Goal: Find contact information: Obtain details needed to contact an individual or organization

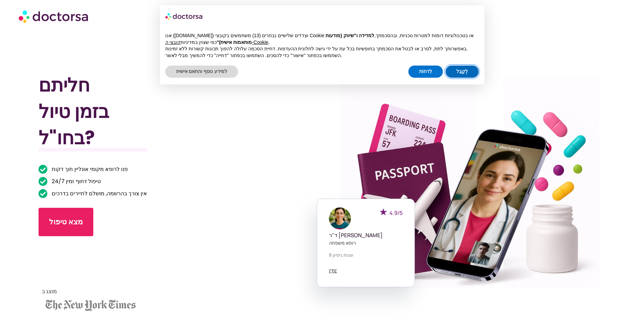
click at [455, 71] on button "לְקַבֵּל" at bounding box center [462, 72] width 33 height 12
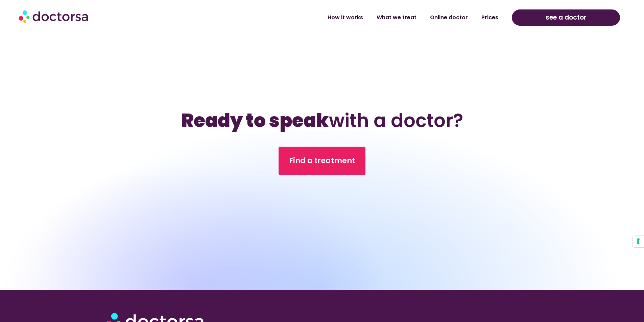
scroll to position [2356, 0]
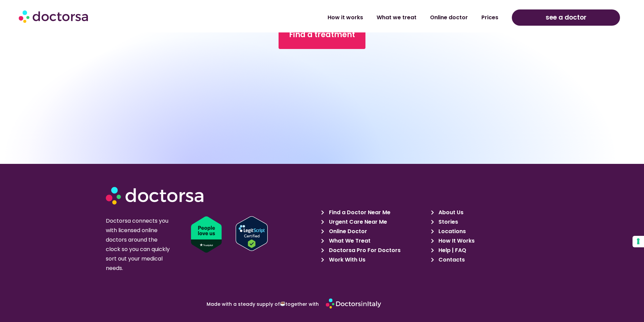
click at [460, 249] on span "Help | FAQ" at bounding box center [451, 250] width 29 height 9
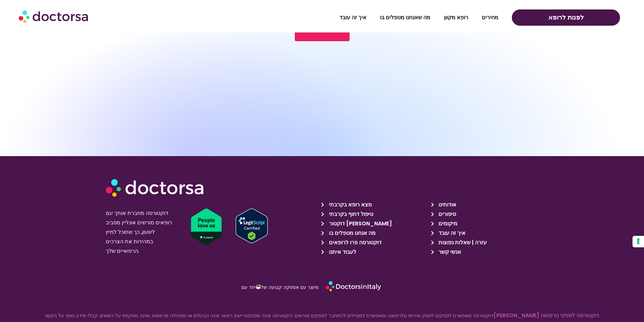
scroll to position [2335, 0]
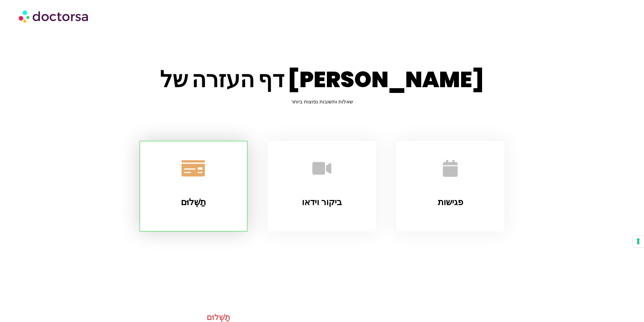
click at [194, 169] on icon "תַשְׁלוּם" at bounding box center [193, 168] width 19 height 19
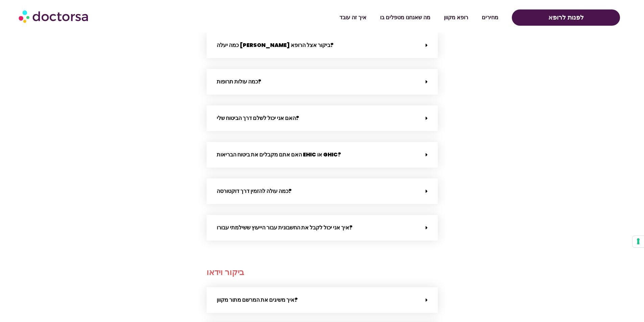
scroll to position [309, 0]
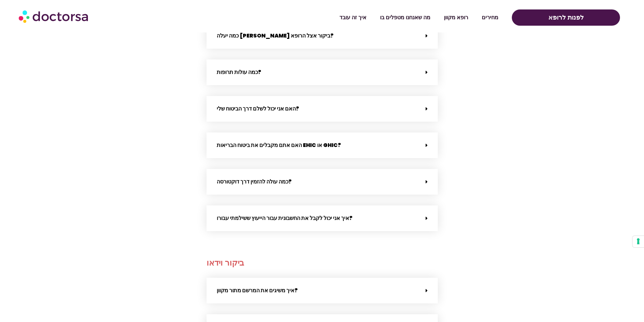
click at [426, 110] on icon at bounding box center [427, 108] width 2 height 5
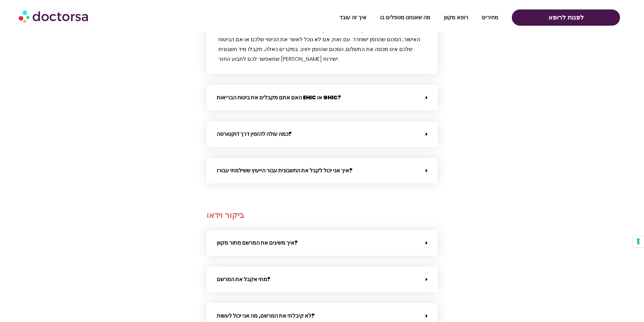
scroll to position [433, 0]
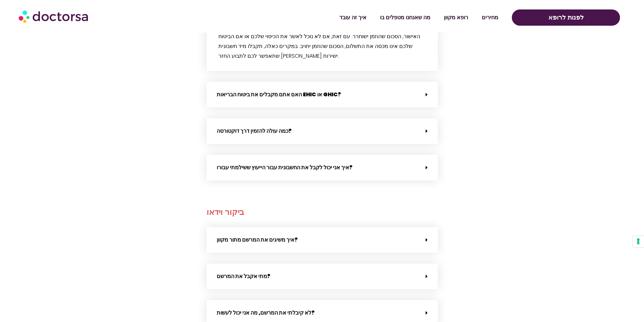
click at [402, 155] on div "איך אני יכול לקבל את החשבונית עבור הייעוץ ששילמתי עבורו?" at bounding box center [322, 168] width 231 height 26
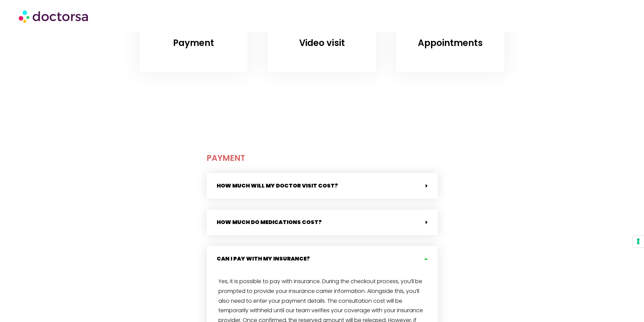
scroll to position [0, 0]
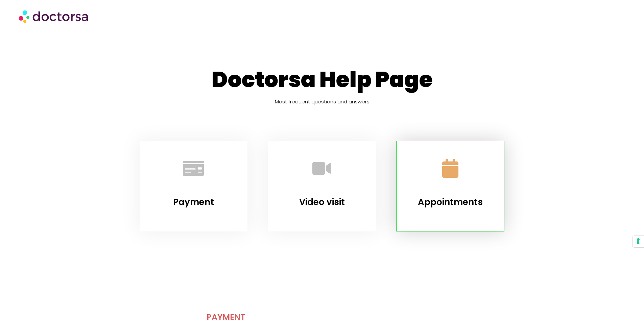
click at [447, 176] on icon "Appointments" at bounding box center [450, 168] width 19 height 19
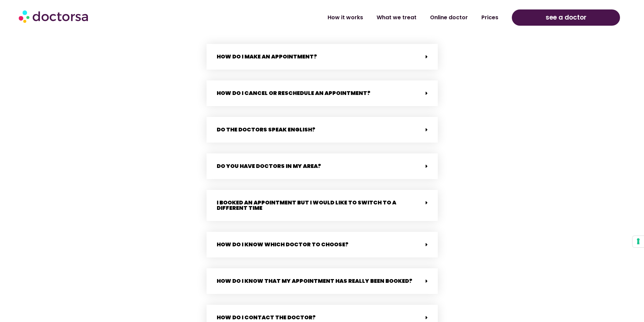
scroll to position [1110, 0]
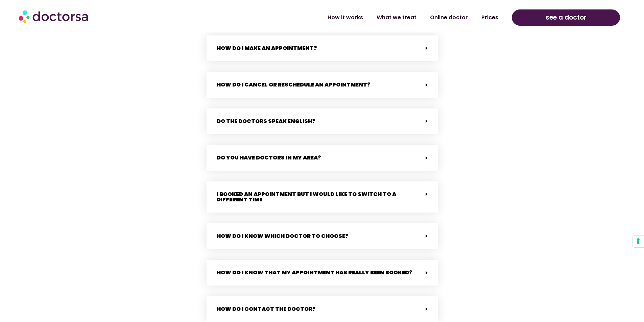
click at [352, 88] on link "How do I cancel or reschedule an appointment?" at bounding box center [294, 85] width 154 height 8
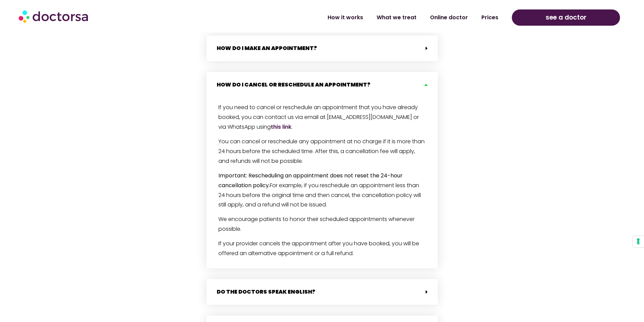
click at [276, 130] on link "this link" at bounding box center [281, 127] width 21 height 8
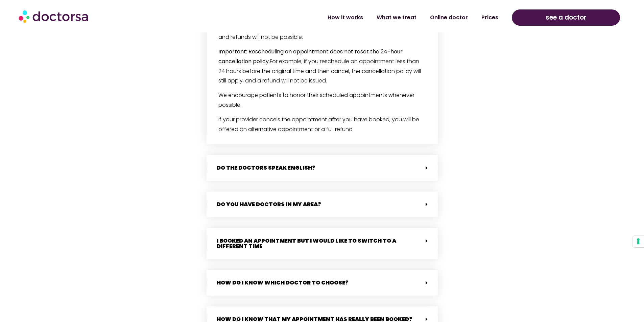
scroll to position [1358, 0]
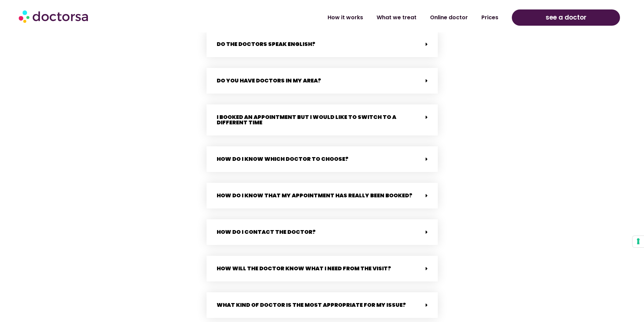
click at [426, 120] on icon at bounding box center [427, 117] width 2 height 5
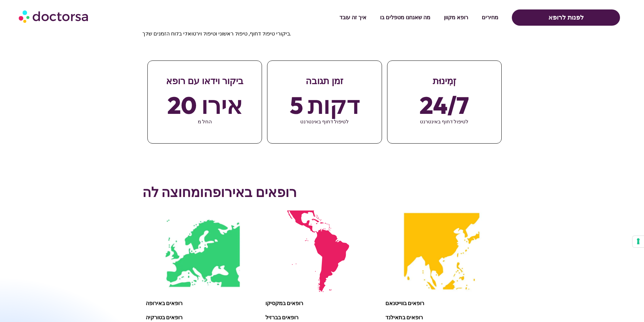
scroll to position [372, 0]
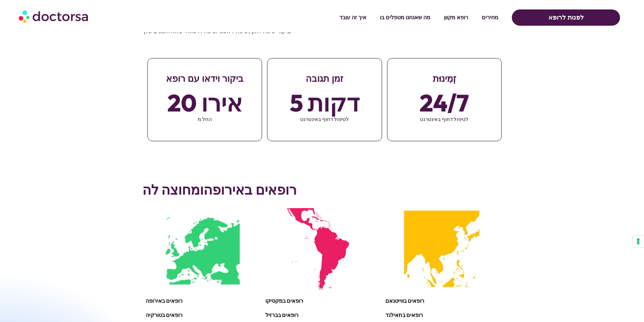
click at [212, 88] on font "20 אירו" at bounding box center [204, 103] width 75 height 30
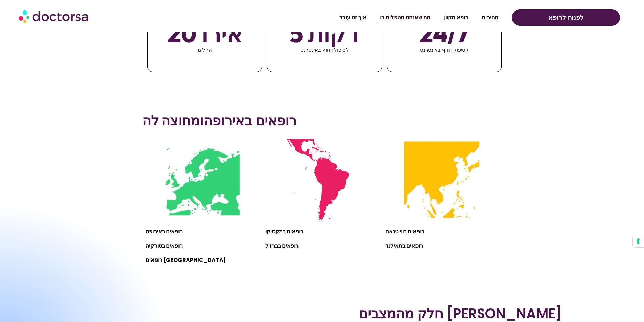
scroll to position [496, 0]
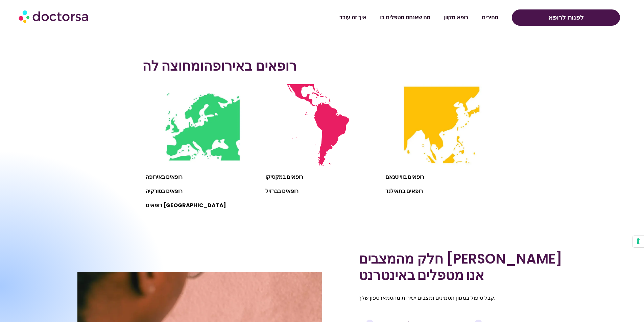
click at [166, 177] on div at bounding box center [0, 287] width 335 height 274
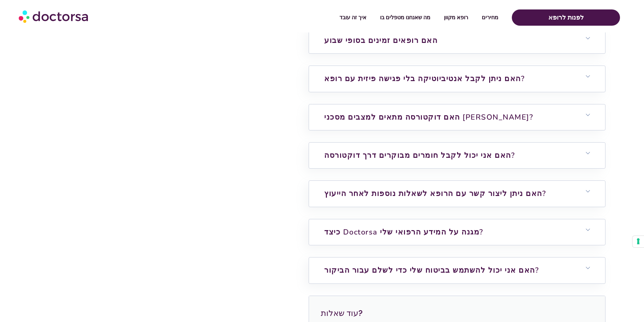
scroll to position [2108, 0]
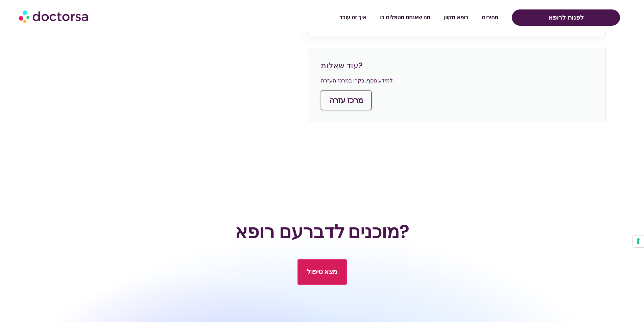
click at [314, 267] on font "מצא טיפול" at bounding box center [322, 271] width 30 height 9
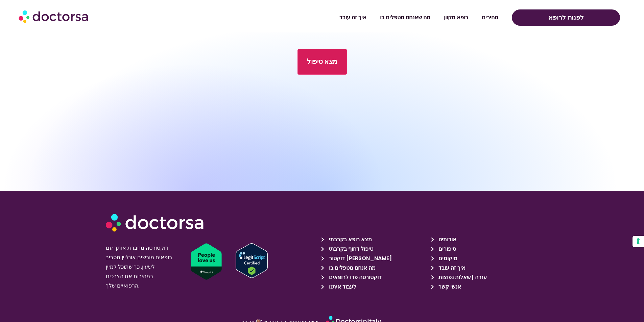
scroll to position [2370, 0]
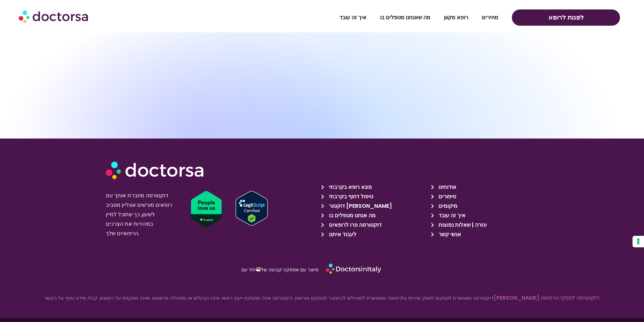
click at [443, 183] on font "אודותינו" at bounding box center [448, 187] width 18 height 8
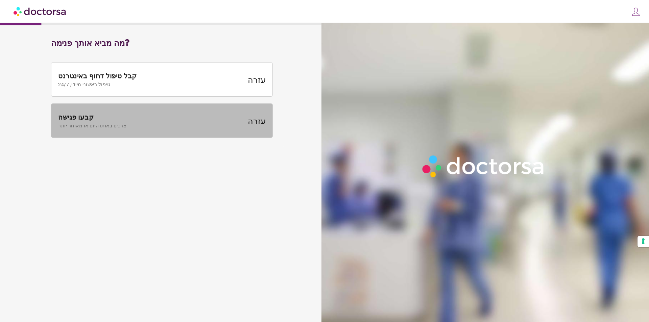
click at [103, 123] on font "צרכים באותו היום או מאוחר יותר" at bounding box center [92, 125] width 68 height 5
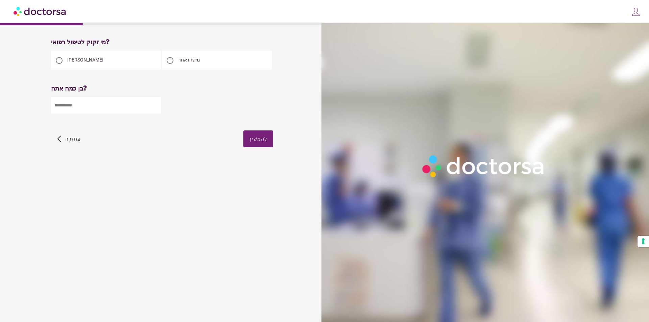
click at [98, 104] on input "number" at bounding box center [106, 105] width 110 height 17
click at [155, 105] on input "*" at bounding box center [106, 105] width 110 height 17
click at [155, 104] on input "*" at bounding box center [106, 105] width 110 height 17
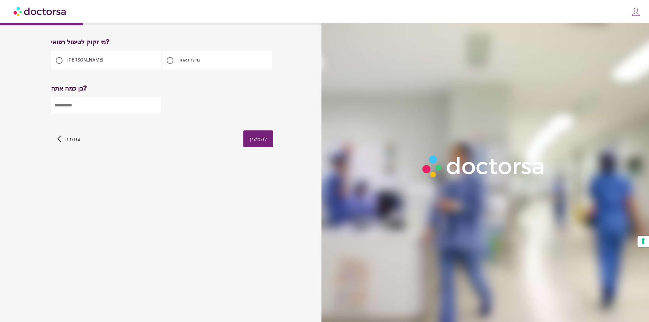
type input "*"
click at [155, 103] on input "*" at bounding box center [106, 105] width 110 height 17
click at [155, 102] on input "*" at bounding box center [106, 105] width 110 height 17
click at [155, 101] on input "*" at bounding box center [106, 105] width 110 height 17
type input "**"
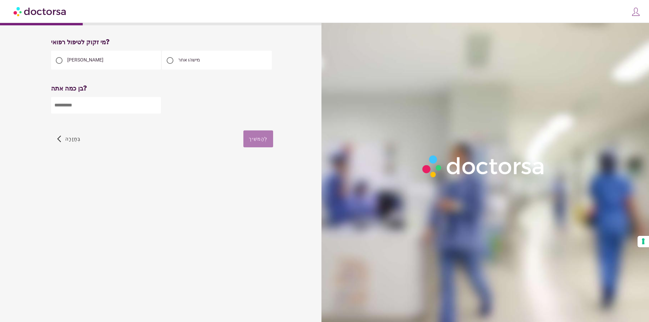
click at [258, 140] on font "לְהַמשִׁיך" at bounding box center [258, 138] width 19 height 5
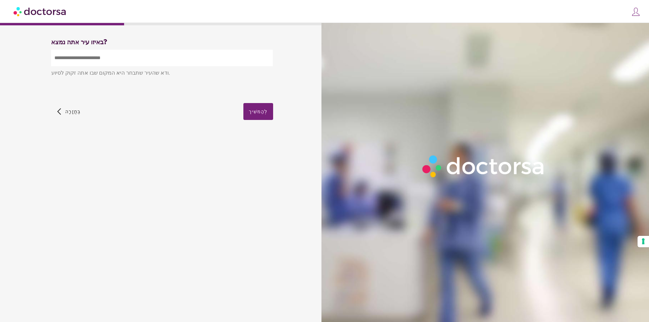
click at [118, 58] on input "text" at bounding box center [162, 58] width 222 height 17
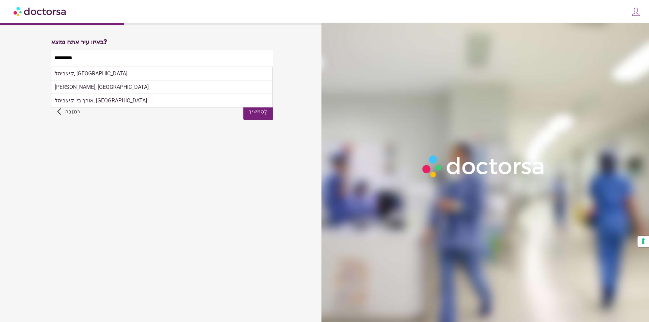
click at [88, 73] on font "קיצביהל, אוסטריה" at bounding box center [91, 73] width 73 height 6
type input "**********"
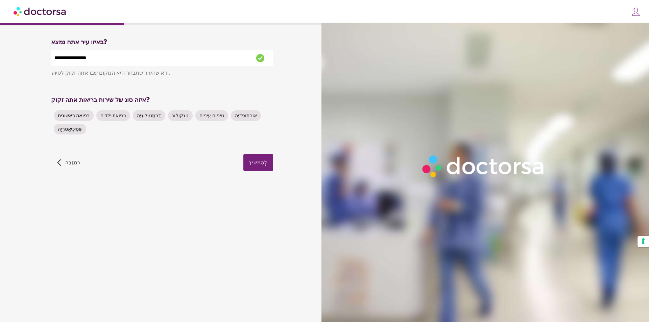
click at [75, 116] on font "רפואה ראשונית" at bounding box center [74, 115] width 32 height 5
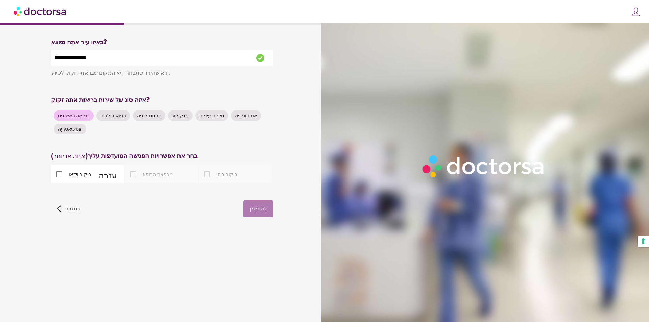
click at [260, 212] on font "לְהַמשִׁיך" at bounding box center [258, 208] width 19 height 5
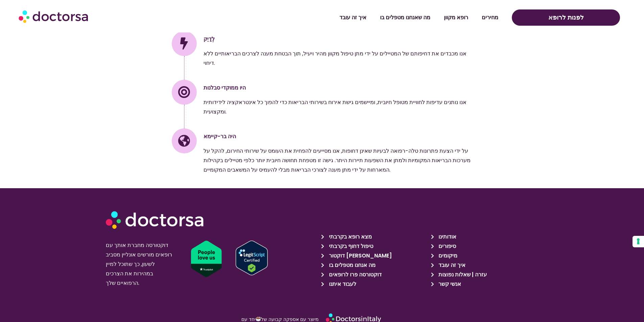
scroll to position [968, 0]
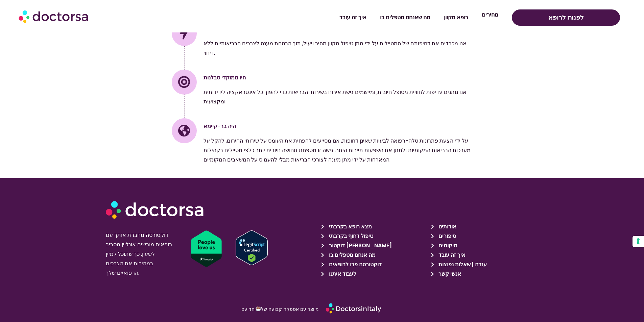
click at [493, 17] on font "מחירים" at bounding box center [490, 15] width 17 height 8
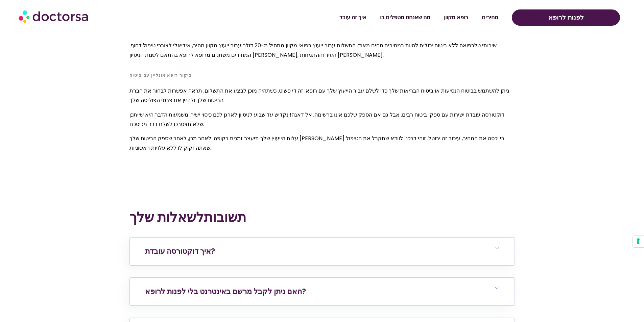
scroll to position [2604, 0]
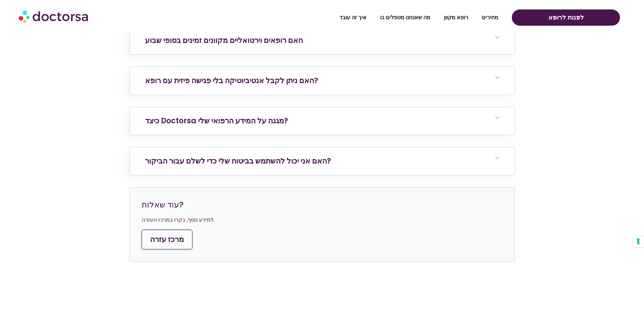
click at [165, 234] on font "מרכז עזרה" at bounding box center [167, 239] width 34 height 10
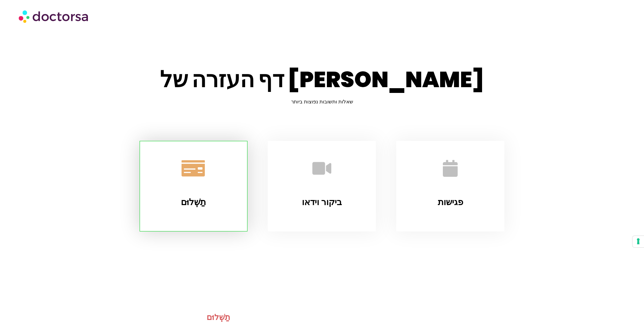
click at [198, 170] on icon "תַשְׁלוּם" at bounding box center [193, 168] width 19 height 19
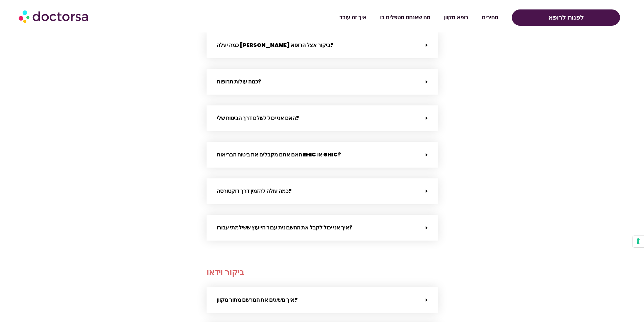
scroll to position [309, 0]
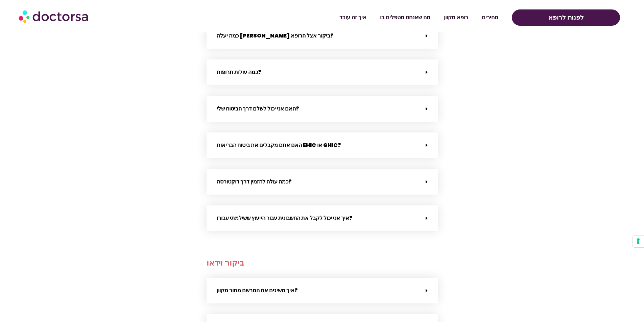
click at [330, 212] on div "איך אני יכול לקבל את החשבונית עבור הייעוץ ששילמתי עבורו?" at bounding box center [322, 219] width 231 height 26
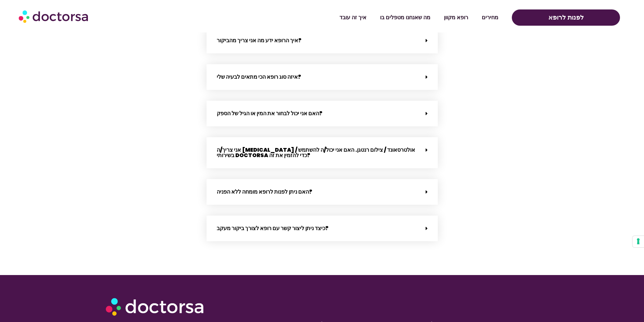
scroll to position [1301, 0]
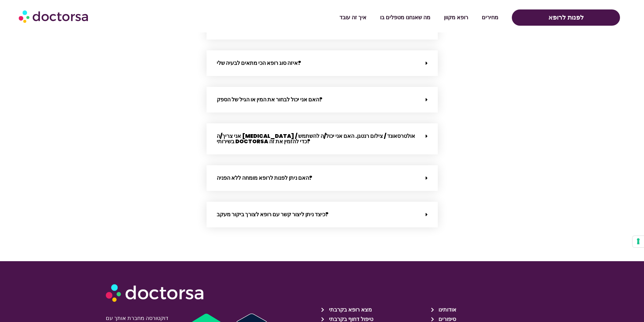
click at [306, 214] on font "כיצד ניתן ליצור קשר עם רופא לצורך ביקור מעקב?" at bounding box center [273, 215] width 112 height 8
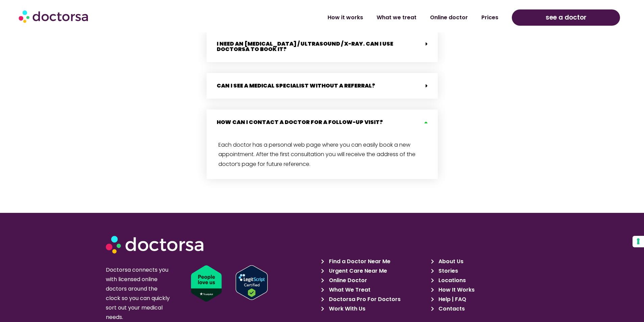
scroll to position [1525, 0]
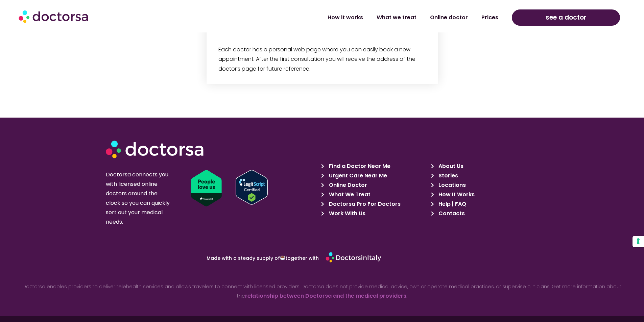
click at [445, 209] on span "Contacts" at bounding box center [451, 213] width 28 height 9
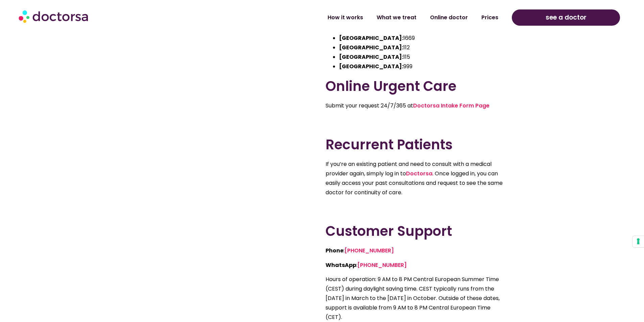
scroll to position [124, 0]
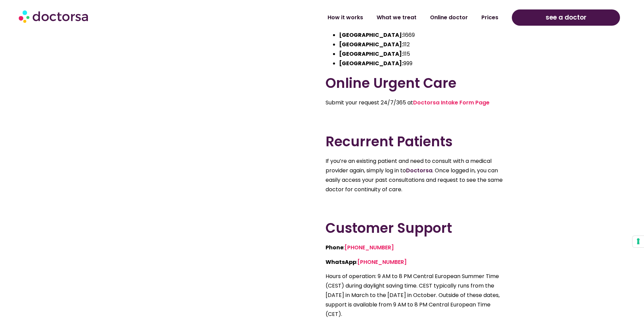
click at [421, 170] on link "Doctorsa" at bounding box center [419, 171] width 26 height 8
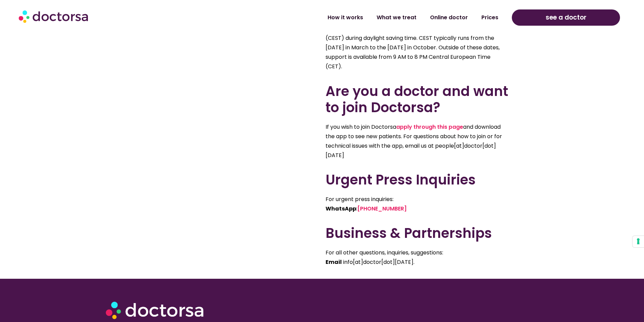
scroll to position [496, 0]
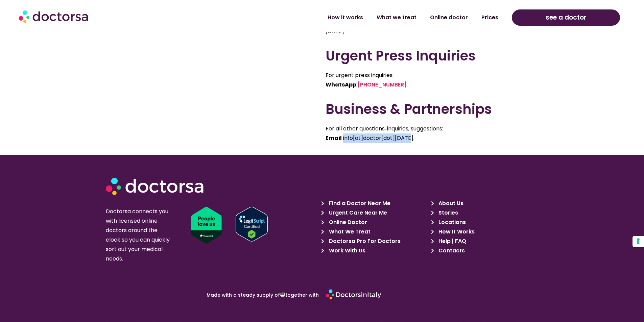
drag, startPoint x: 343, startPoint y: 137, endPoint x: 411, endPoint y: 139, distance: 68.0
click at [411, 139] on span "info[at]doctor[dot][DATE]." at bounding box center [378, 138] width 71 height 8
copy span "info[at]doctor[dot][DATE]"
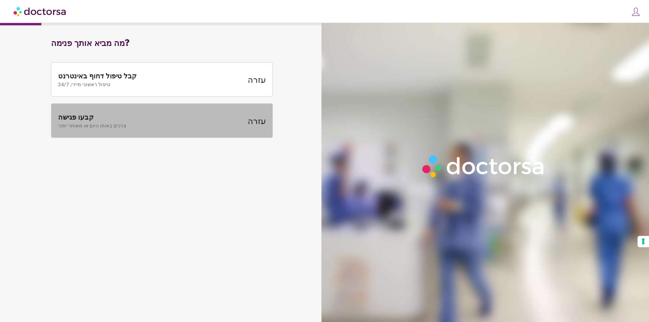
click at [140, 121] on span "קבעו פגישה צרכים באותו היום או מאוחר יותר" at bounding box center [151, 120] width 186 height 15
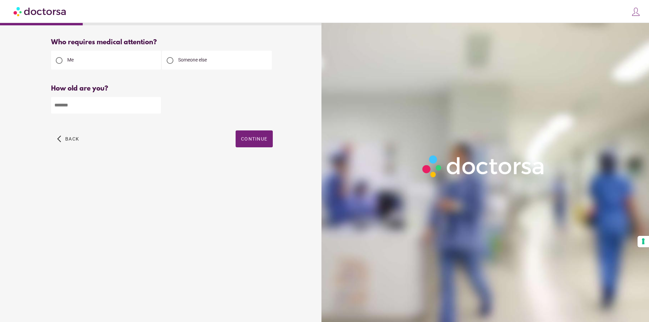
click at [114, 109] on input "number" at bounding box center [106, 105] width 110 height 17
type input "**"
click at [258, 137] on span "Continue" at bounding box center [254, 138] width 26 height 5
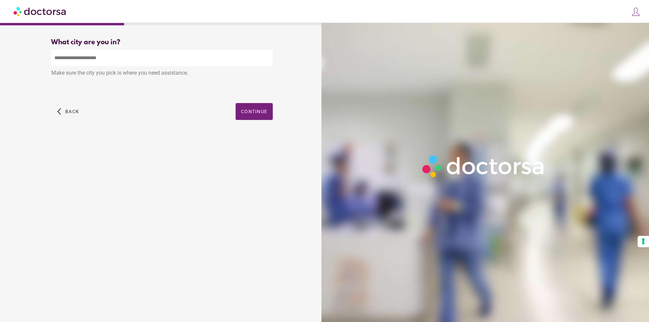
click at [122, 60] on input "text" at bounding box center [162, 58] width 222 height 17
click at [83, 74] on div "Kitzbuhel, Austria" at bounding box center [161, 74] width 221 height 14
type input "**********"
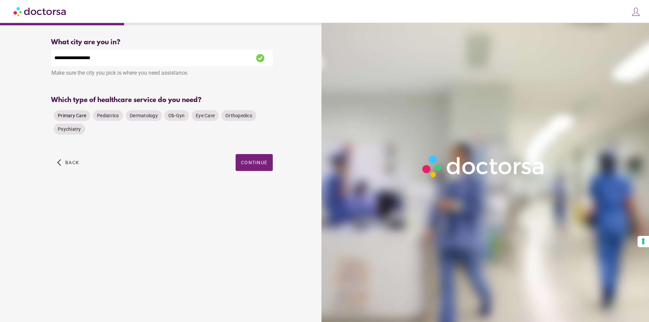
click at [75, 113] on span "Primary Care" at bounding box center [72, 115] width 28 height 7
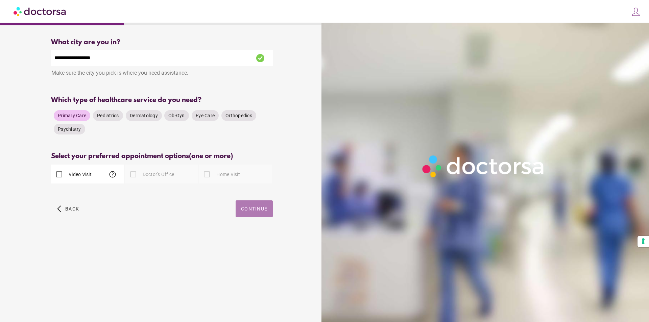
click at [261, 208] on span "Continue" at bounding box center [254, 208] width 26 height 5
